Goal: Information Seeking & Learning: Check status

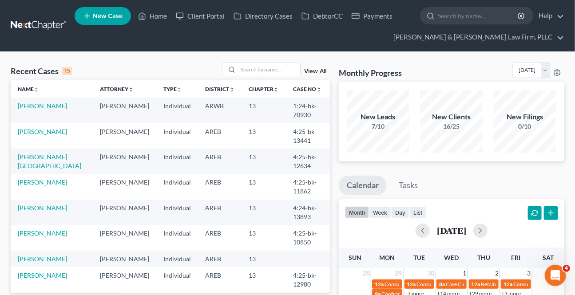
click at [40, 161] on td "[PERSON_NAME][GEOGRAPHIC_DATA]" at bounding box center [52, 161] width 82 height 25
click at [44, 158] on link "[PERSON_NAME][GEOGRAPHIC_DATA]" at bounding box center [49, 161] width 63 height 16
select select "4"
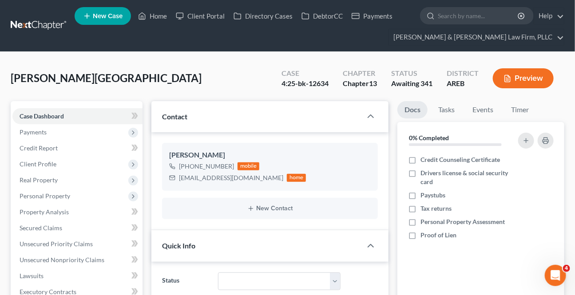
click at [53, 156] on span "Client Profile" at bounding box center [77, 164] width 130 height 16
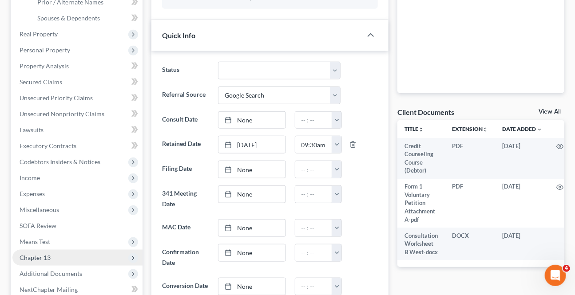
scroll to position [282, 0]
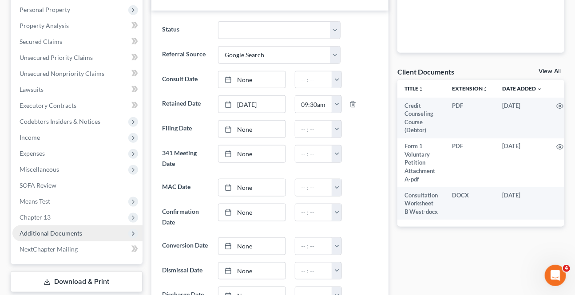
click at [43, 229] on span "Additional Documents" at bounding box center [51, 233] width 63 height 8
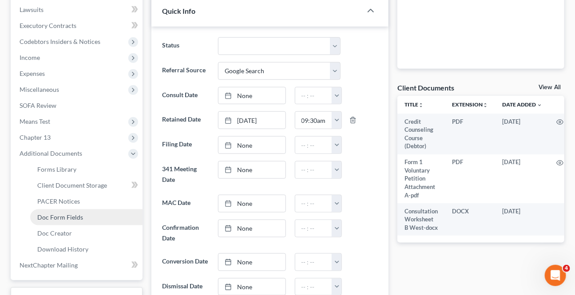
scroll to position [267, 0]
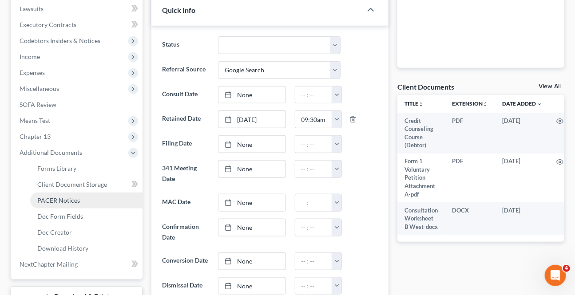
click at [54, 202] on span "PACER Notices" at bounding box center [58, 201] width 43 height 8
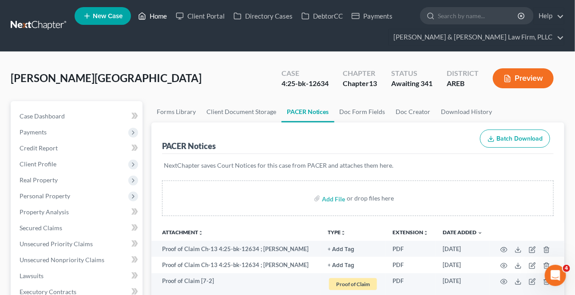
drag, startPoint x: 156, startPoint y: 11, endPoint x: 164, endPoint y: 25, distance: 16.5
click at [155, 12] on link "Home" at bounding box center [153, 16] width 38 height 16
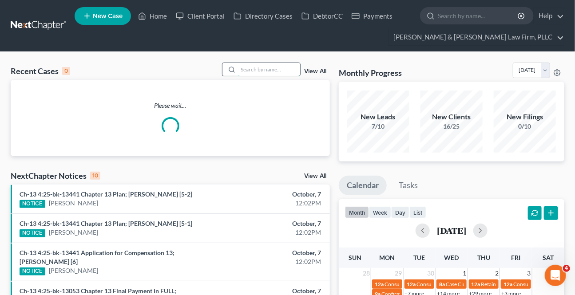
click at [267, 74] on input "search" at bounding box center [269, 69] width 62 height 13
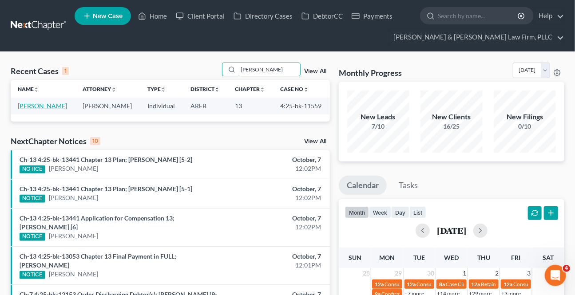
type input "[PERSON_NAME]"
click at [43, 104] on link "[PERSON_NAME]" at bounding box center [42, 106] width 49 height 8
select select "4"
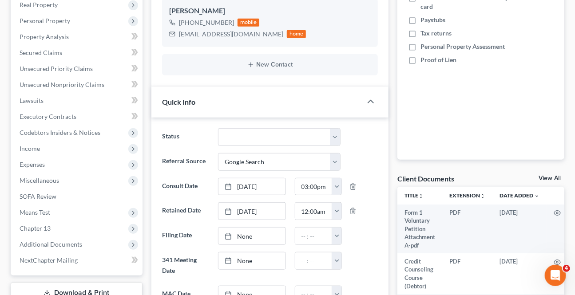
scroll to position [242, 0]
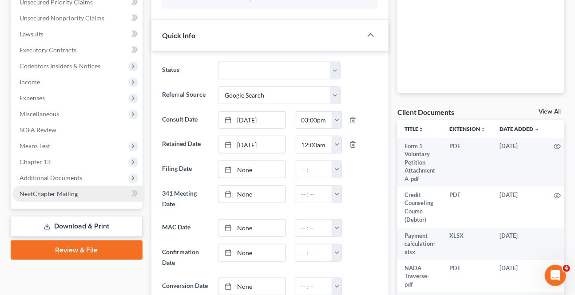
drag, startPoint x: 59, startPoint y: 179, endPoint x: 55, endPoint y: 198, distance: 19.7
click at [59, 178] on span "Additional Documents" at bounding box center [51, 178] width 63 height 8
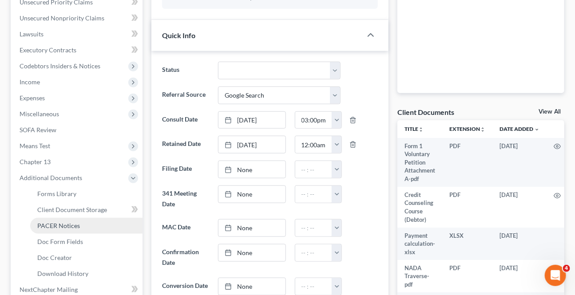
click at [40, 222] on span "PACER Notices" at bounding box center [58, 226] width 43 height 8
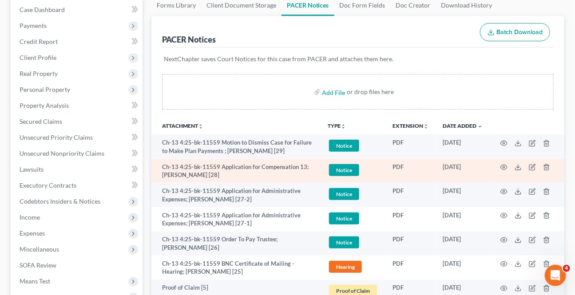
scroll to position [121, 0]
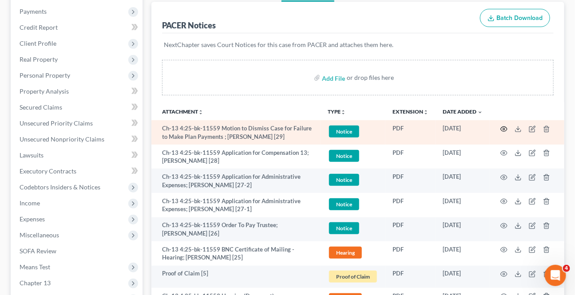
click at [503, 126] on icon "button" at bounding box center [503, 129] width 7 height 7
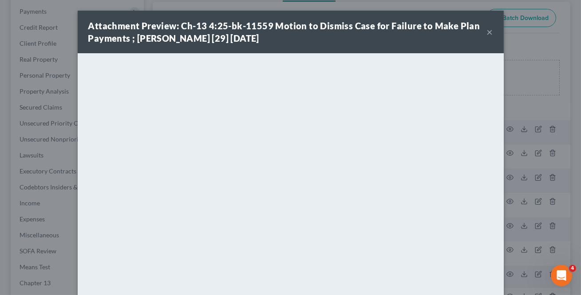
click at [487, 27] on button "×" at bounding box center [490, 32] width 6 height 11
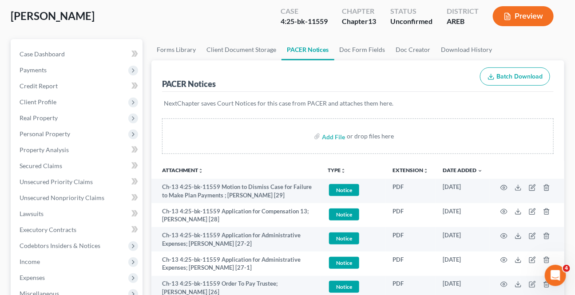
scroll to position [0, 0]
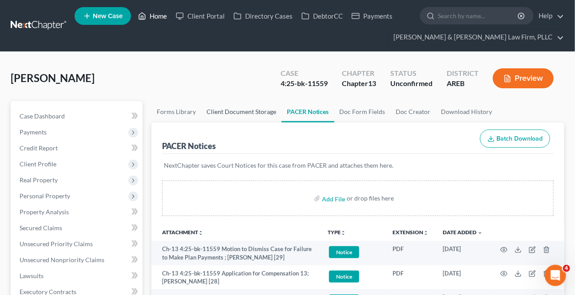
drag, startPoint x: 155, startPoint y: 11, endPoint x: 213, endPoint y: 100, distance: 106.4
click at [155, 11] on link "Home" at bounding box center [153, 16] width 38 height 16
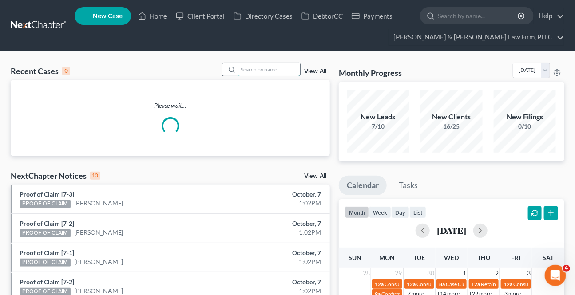
click at [242, 66] on input "search" at bounding box center [269, 69] width 62 height 13
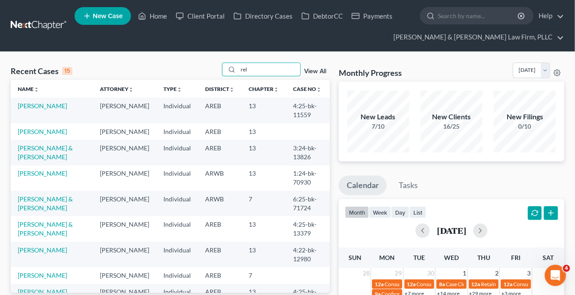
type input "rel"
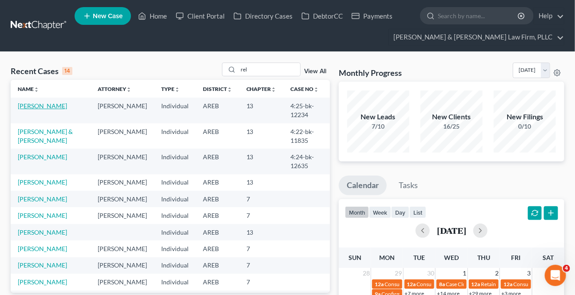
click at [42, 102] on link "[PERSON_NAME]" at bounding box center [42, 106] width 49 height 8
select select "6"
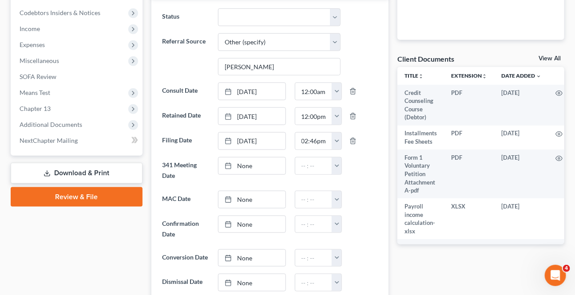
scroll to position [403, 0]
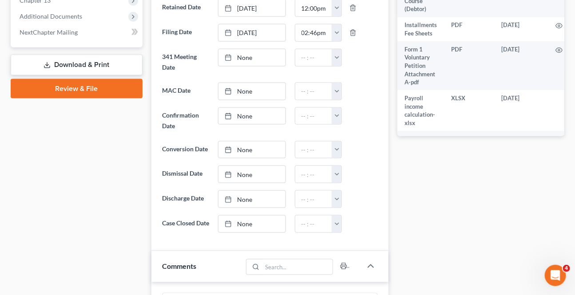
drag, startPoint x: 43, startPoint y: 75, endPoint x: 49, endPoint y: 65, distance: 12.3
click at [45, 72] on div "Case Dashboard Payments Invoices Payments Payments Credit Report Client Profile" at bounding box center [76, 115] width 141 height 834
click at [49, 63] on icon at bounding box center [46, 65] width 7 height 7
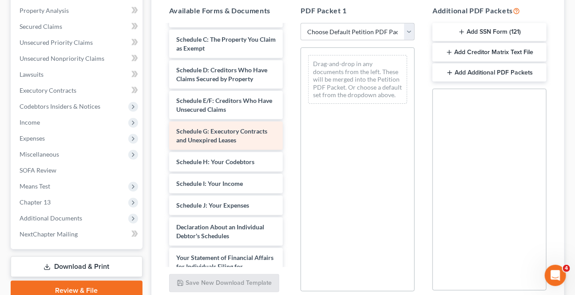
scroll to position [201, 0]
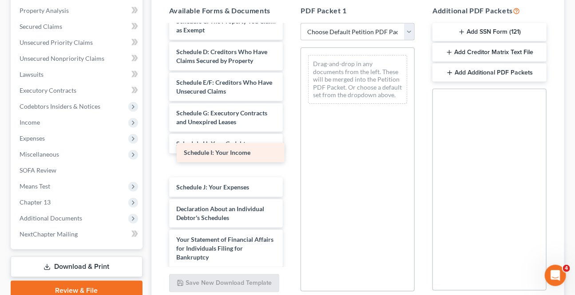
drag, startPoint x: 217, startPoint y: 155, endPoint x: 345, endPoint y: 80, distance: 148.6
click at [290, 83] on div "Schedule I: Your Income Credit Counseling Course (Debtor) Installments Fee Shee…" at bounding box center [226, 118] width 128 height 588
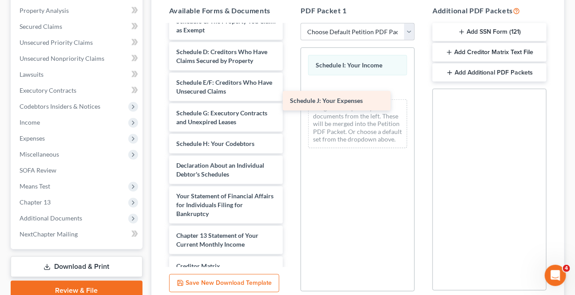
drag, startPoint x: 210, startPoint y: 155, endPoint x: 328, endPoint y: 84, distance: 138.0
click at [290, 85] on div "Schedule J: Your Expenses Credit Counseling Course (Debtor) Installments Fee Sh…" at bounding box center [226, 96] width 128 height 544
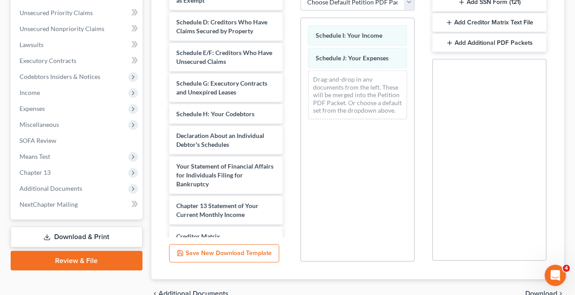
scroll to position [268, 0]
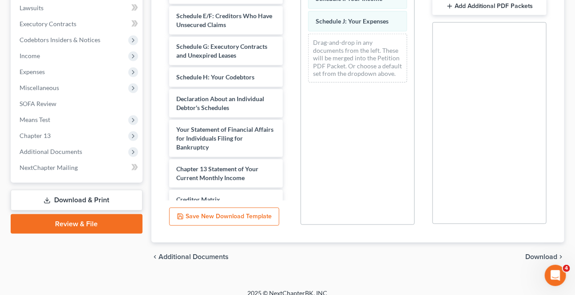
click at [537, 253] on span "Download" at bounding box center [541, 256] width 32 height 7
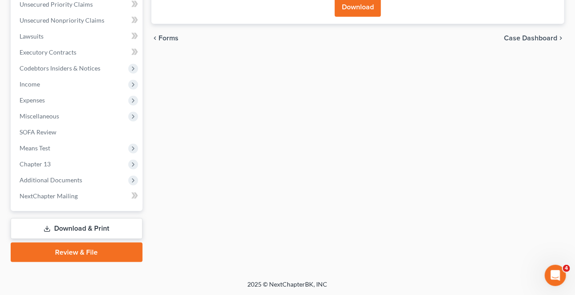
drag, startPoint x: 344, startPoint y: 12, endPoint x: 334, endPoint y: 11, distance: 9.8
click at [344, 11] on button "Download" at bounding box center [358, 7] width 46 height 20
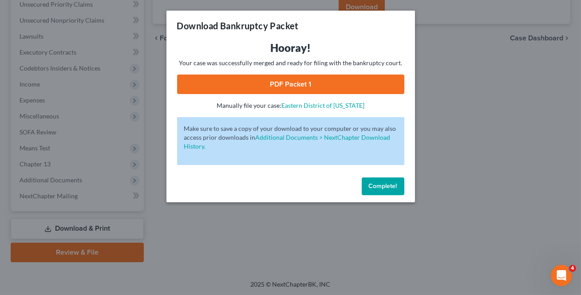
click at [245, 85] on link "PDF Packet 1" at bounding box center [290, 85] width 227 height 20
drag, startPoint x: 386, startPoint y: 186, endPoint x: 377, endPoint y: 186, distance: 8.9
click at [386, 186] on span "Complete!" at bounding box center [383, 186] width 28 height 8
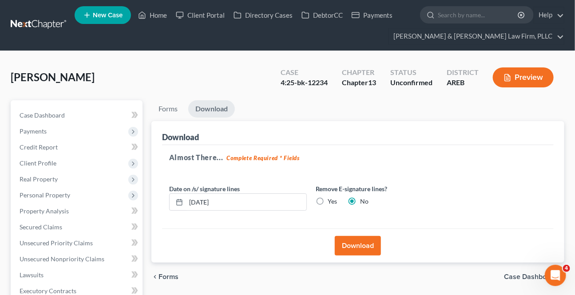
scroll to position [0, 0]
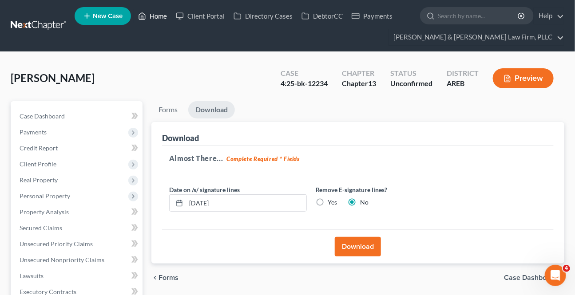
click at [155, 14] on link "Home" at bounding box center [153, 16] width 38 height 16
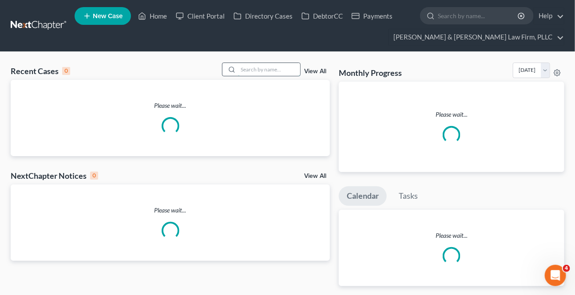
click at [278, 67] on input "search" at bounding box center [269, 69] width 62 height 13
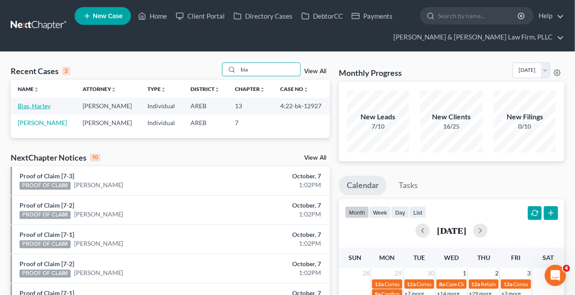
type input "bia"
click at [44, 107] on link "Bias, Harley" at bounding box center [34, 106] width 33 height 8
select select "2"
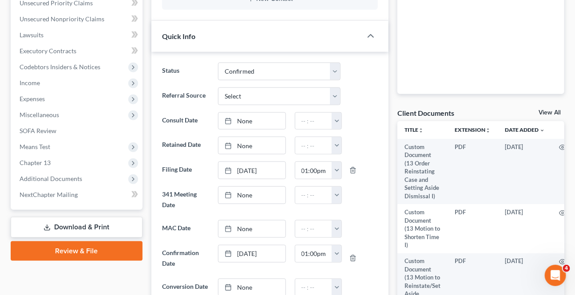
scroll to position [242, 0]
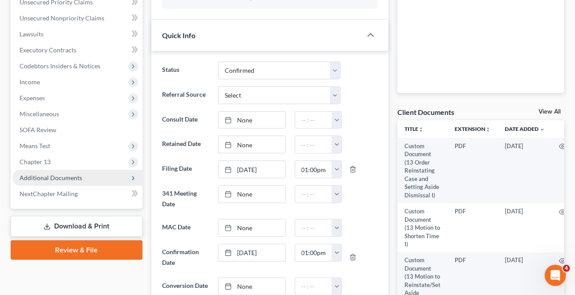
click at [54, 177] on span "Additional Documents" at bounding box center [51, 178] width 63 height 8
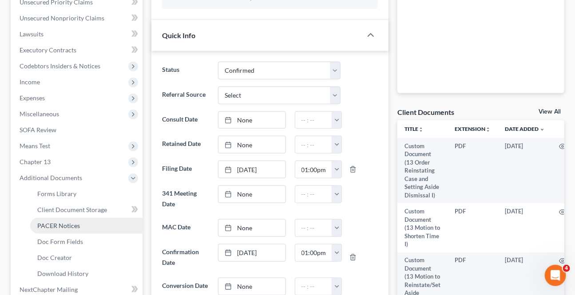
click at [71, 225] on span "PACER Notices" at bounding box center [58, 226] width 43 height 8
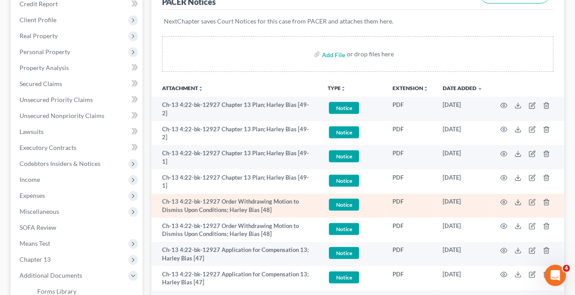
scroll to position [161, 0]
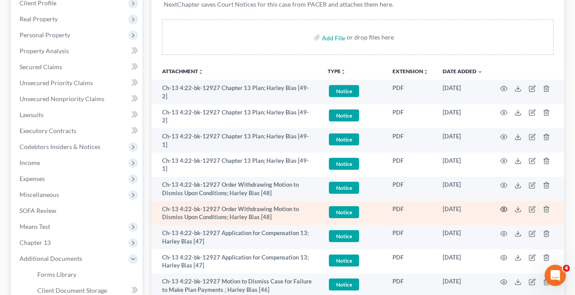
click at [505, 206] on icon "button" at bounding box center [503, 209] width 7 height 7
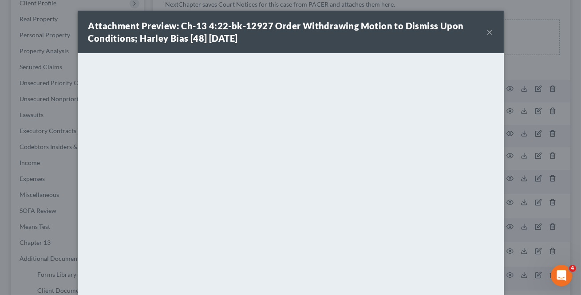
click at [487, 32] on button "×" at bounding box center [490, 32] width 6 height 11
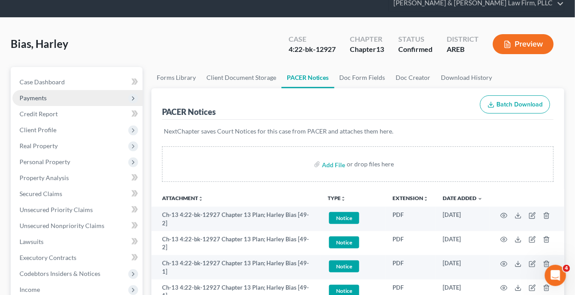
scroll to position [0, 0]
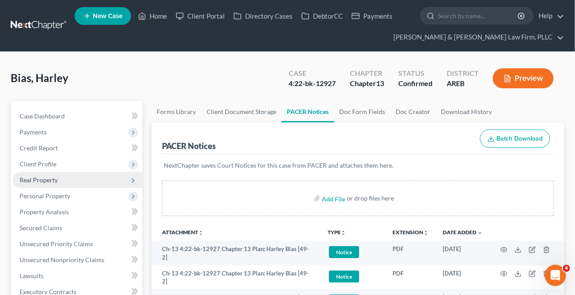
drag, startPoint x: 36, startPoint y: 164, endPoint x: 43, endPoint y: 179, distance: 16.7
click at [36, 164] on span "Client Profile" at bounding box center [38, 164] width 37 height 8
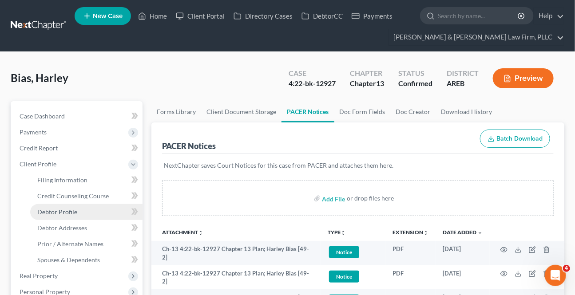
click at [46, 212] on span "Debtor Profile" at bounding box center [57, 212] width 40 height 8
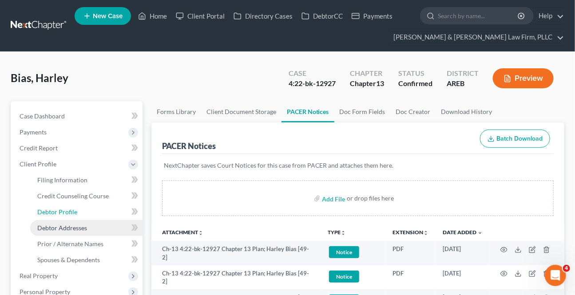
select select "0"
select select "1"
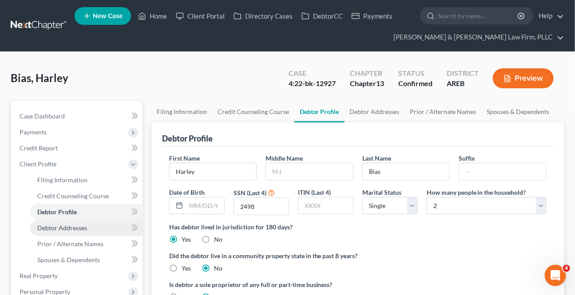
click at [54, 229] on span "Debtor Addresses" at bounding box center [62, 228] width 50 height 8
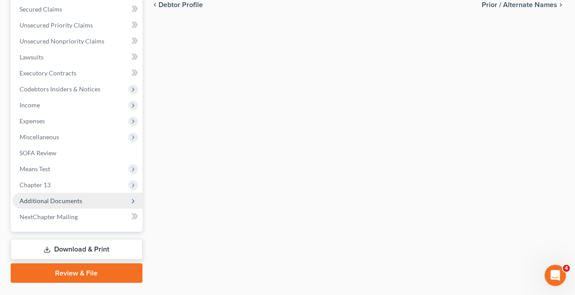
scroll to position [323, 0]
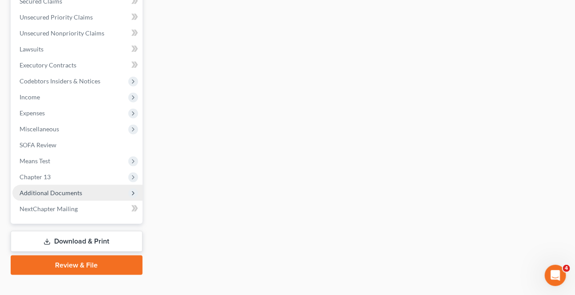
click at [62, 191] on span "Additional Documents" at bounding box center [51, 193] width 63 height 8
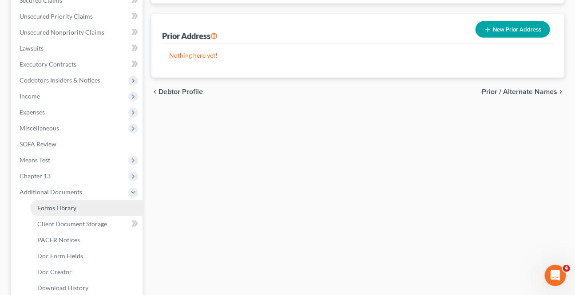
scroll to position [226, 0]
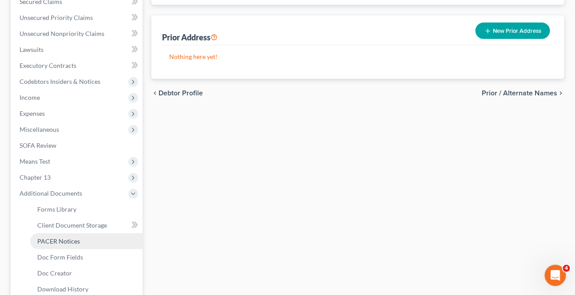
click at [59, 237] on span "PACER Notices" at bounding box center [58, 241] width 43 height 8
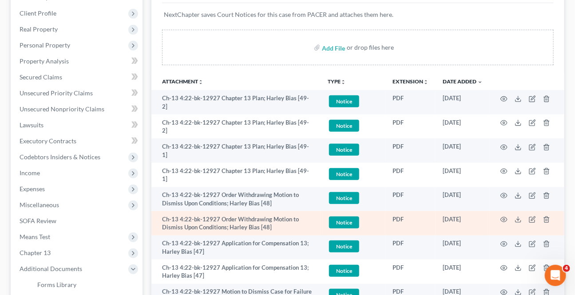
scroll to position [161, 0]
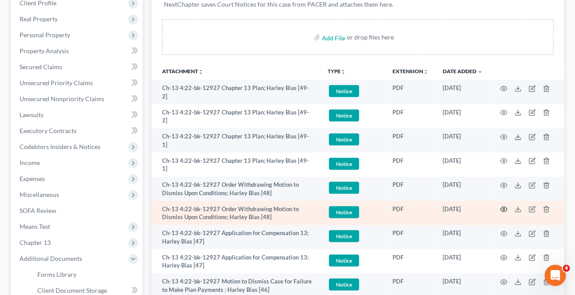
click at [505, 206] on icon "button" at bounding box center [503, 209] width 7 height 7
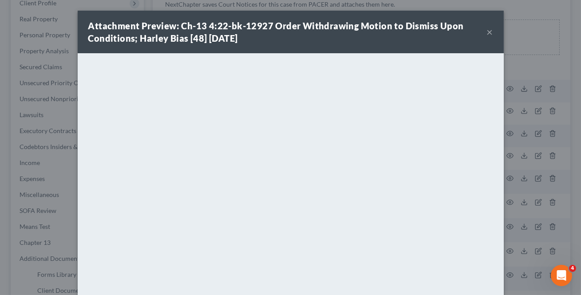
click at [487, 32] on button "×" at bounding box center [490, 32] width 6 height 11
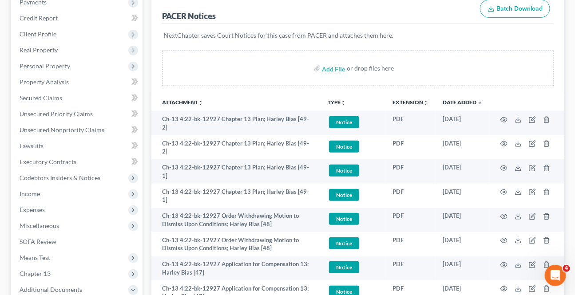
scroll to position [0, 0]
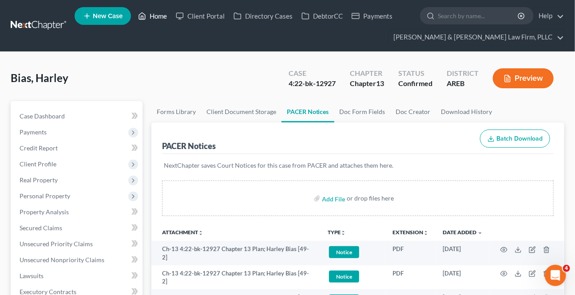
drag, startPoint x: 156, startPoint y: 16, endPoint x: 16, endPoint y: 71, distance: 150.2
click at [156, 16] on link "Home" at bounding box center [153, 16] width 38 height 16
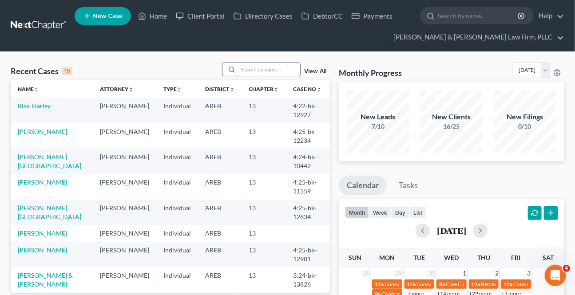
click at [252, 71] on input "search" at bounding box center [269, 69] width 62 height 13
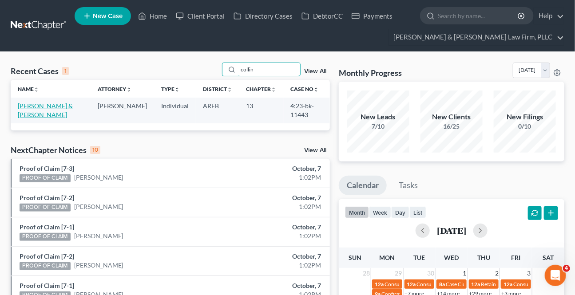
type input "collin"
click at [66, 104] on link "[PERSON_NAME] & [PERSON_NAME]" at bounding box center [45, 110] width 55 height 16
select select "2"
select select "6"
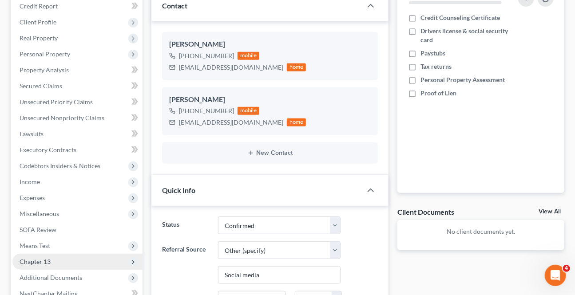
scroll to position [201, 0]
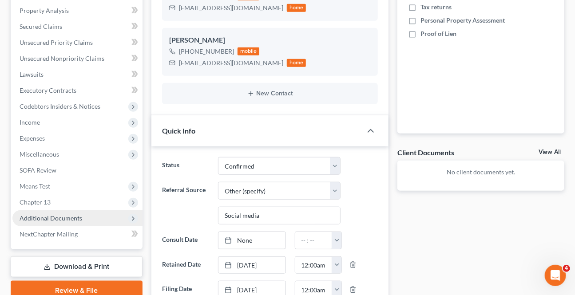
click at [65, 223] on span "Additional Documents" at bounding box center [77, 218] width 130 height 16
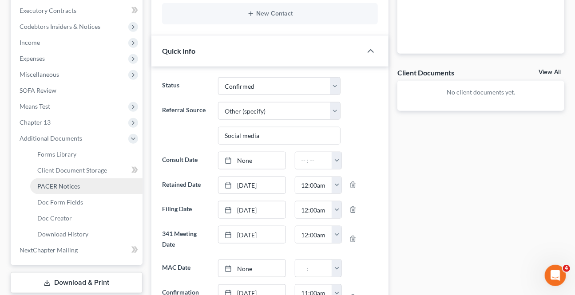
scroll to position [282, 0]
click at [66, 188] on span "PACER Notices" at bounding box center [58, 186] width 43 height 8
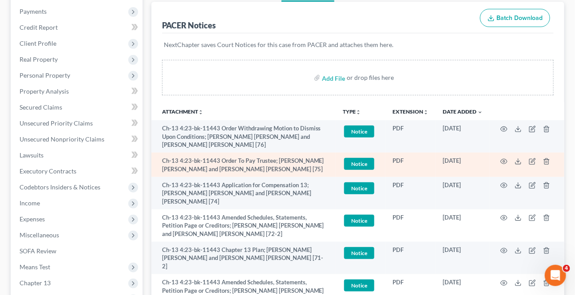
scroll to position [161, 0]
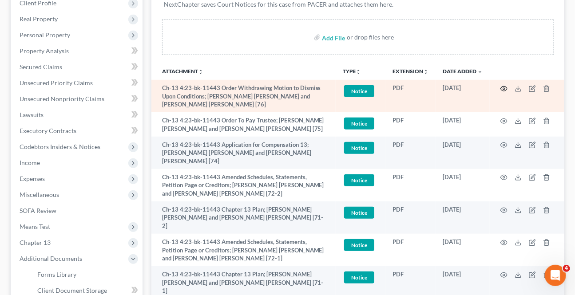
click at [504, 85] on icon "button" at bounding box center [503, 88] width 7 height 7
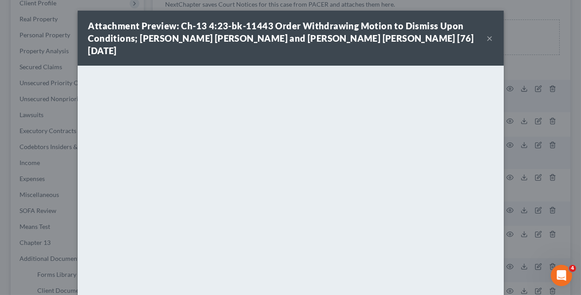
click at [487, 36] on button "×" at bounding box center [490, 38] width 6 height 11
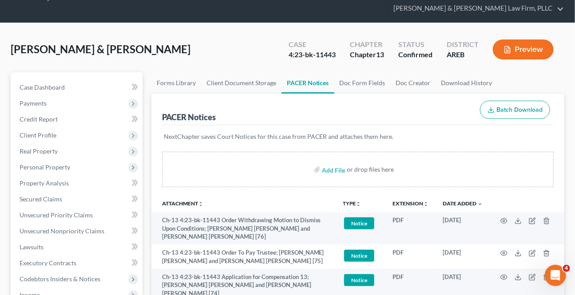
scroll to position [0, 0]
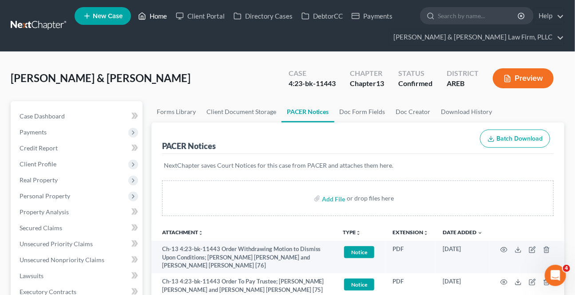
drag, startPoint x: 142, startPoint y: 14, endPoint x: 71, endPoint y: 55, distance: 82.1
click at [143, 14] on icon at bounding box center [142, 16] width 8 height 11
